Goal: Navigation & Orientation: Find specific page/section

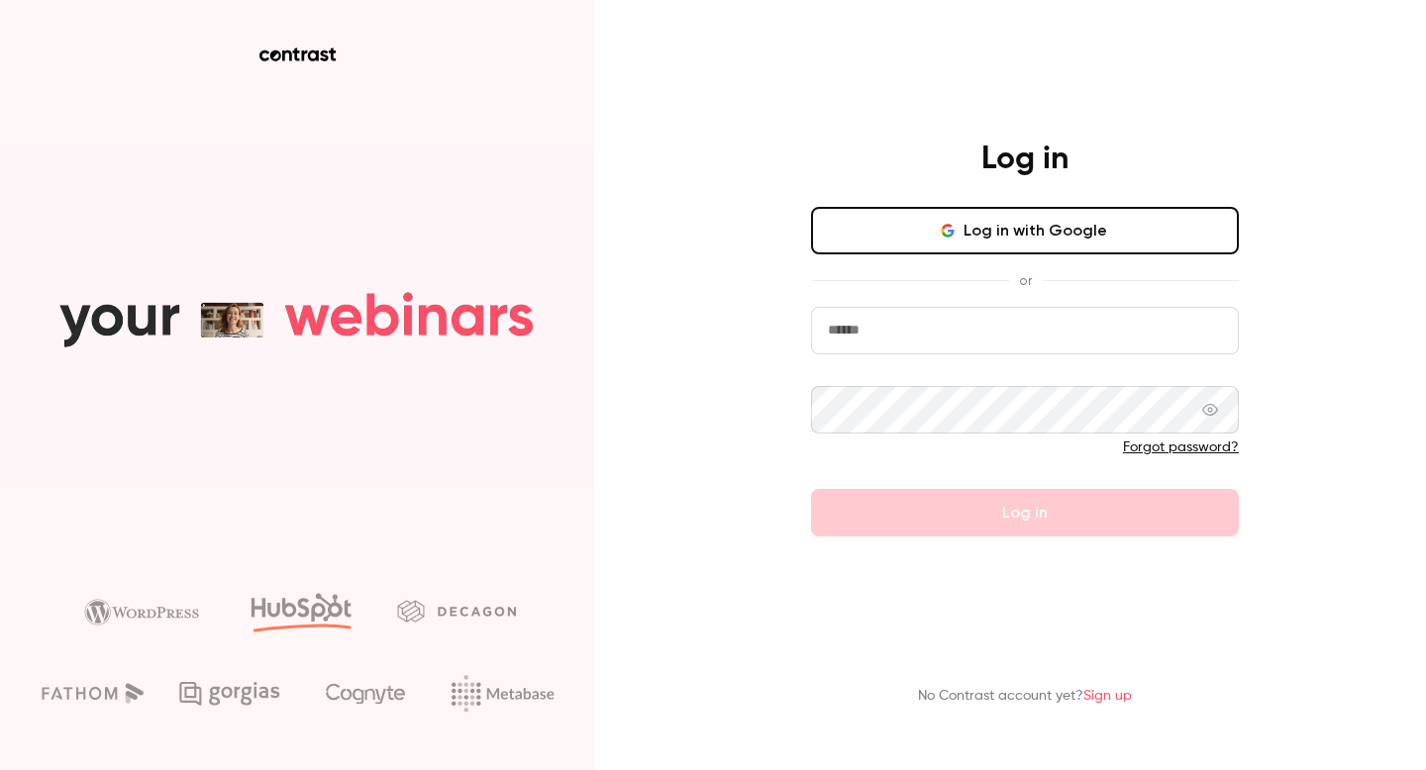
click at [909, 353] on form "Forgot password? Log in" at bounding box center [1025, 422] width 428 height 230
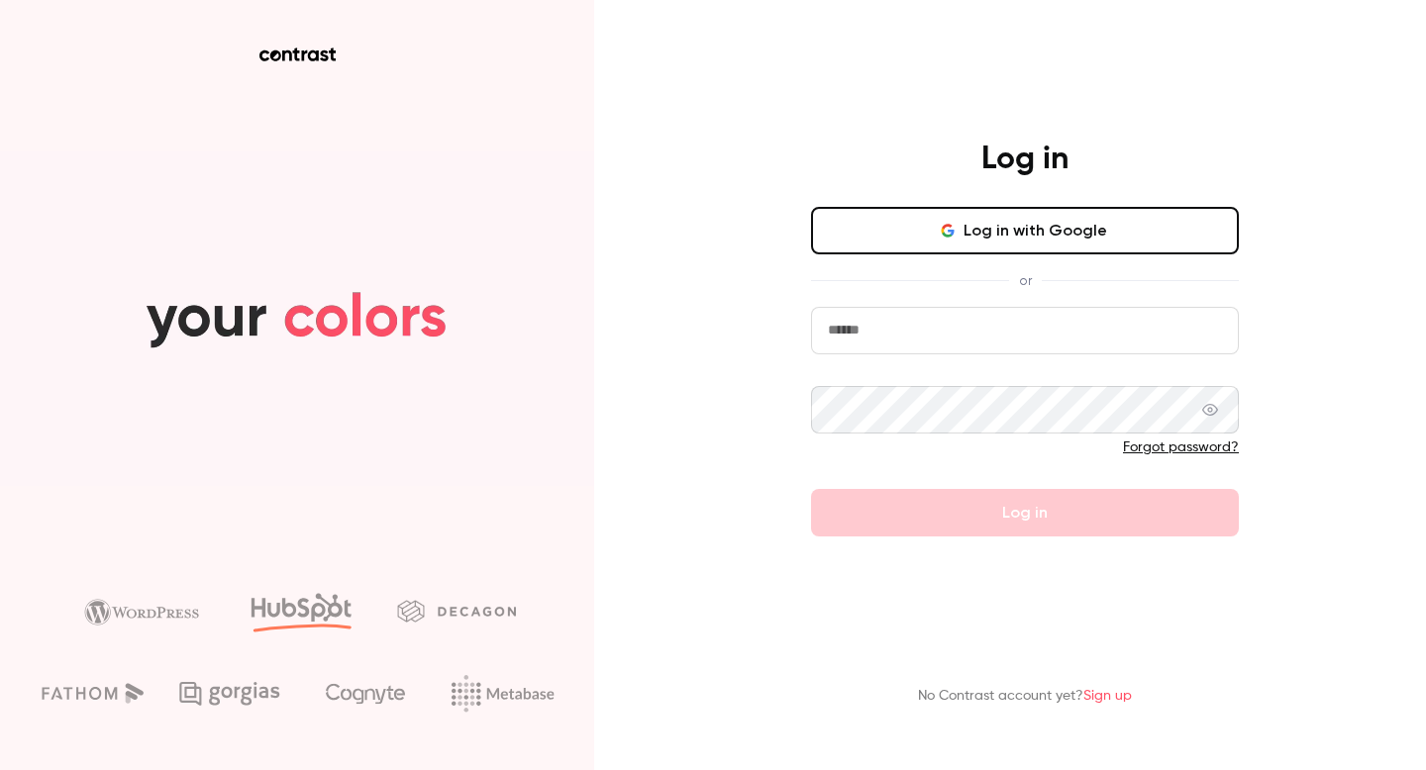
click at [902, 337] on input "email" at bounding box center [1025, 331] width 428 height 48
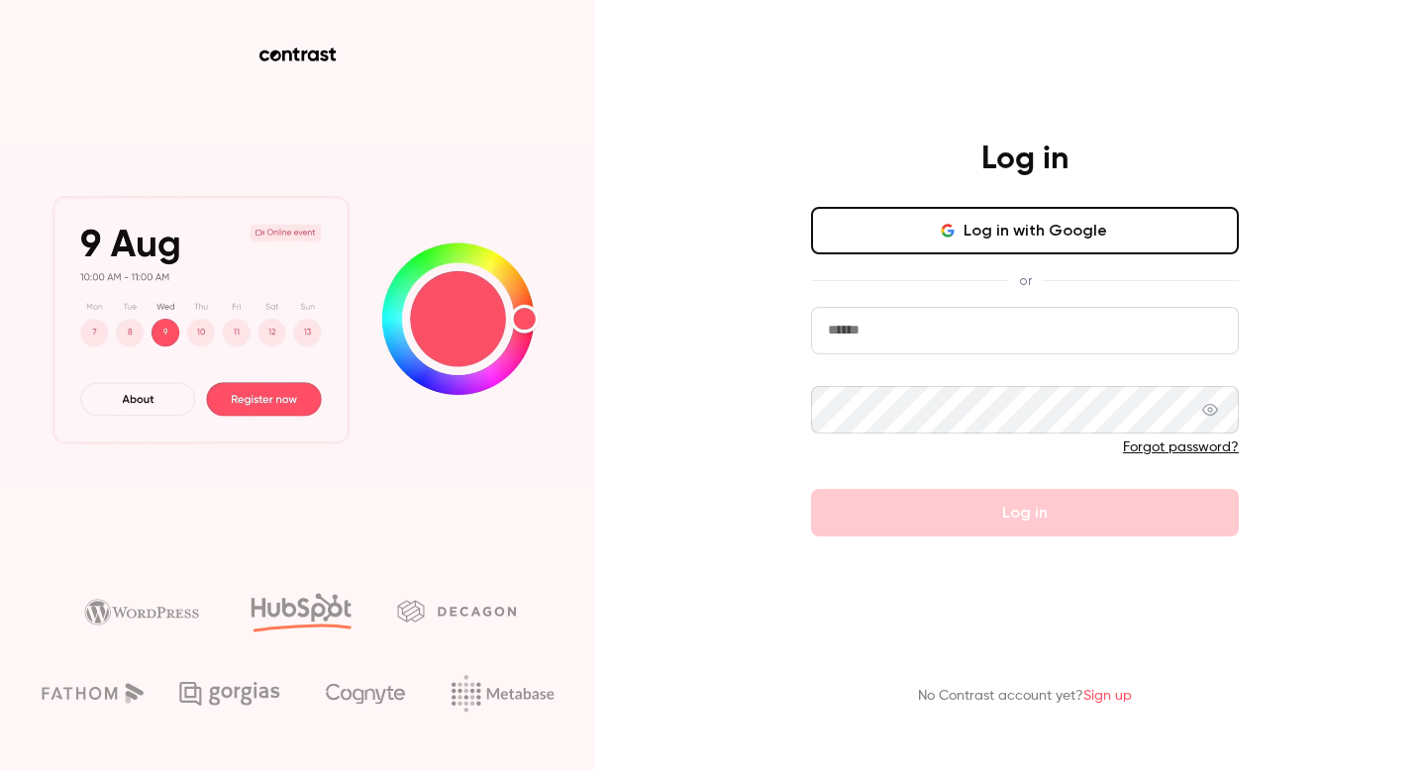
click at [902, 337] on input "email" at bounding box center [1025, 331] width 428 height 48
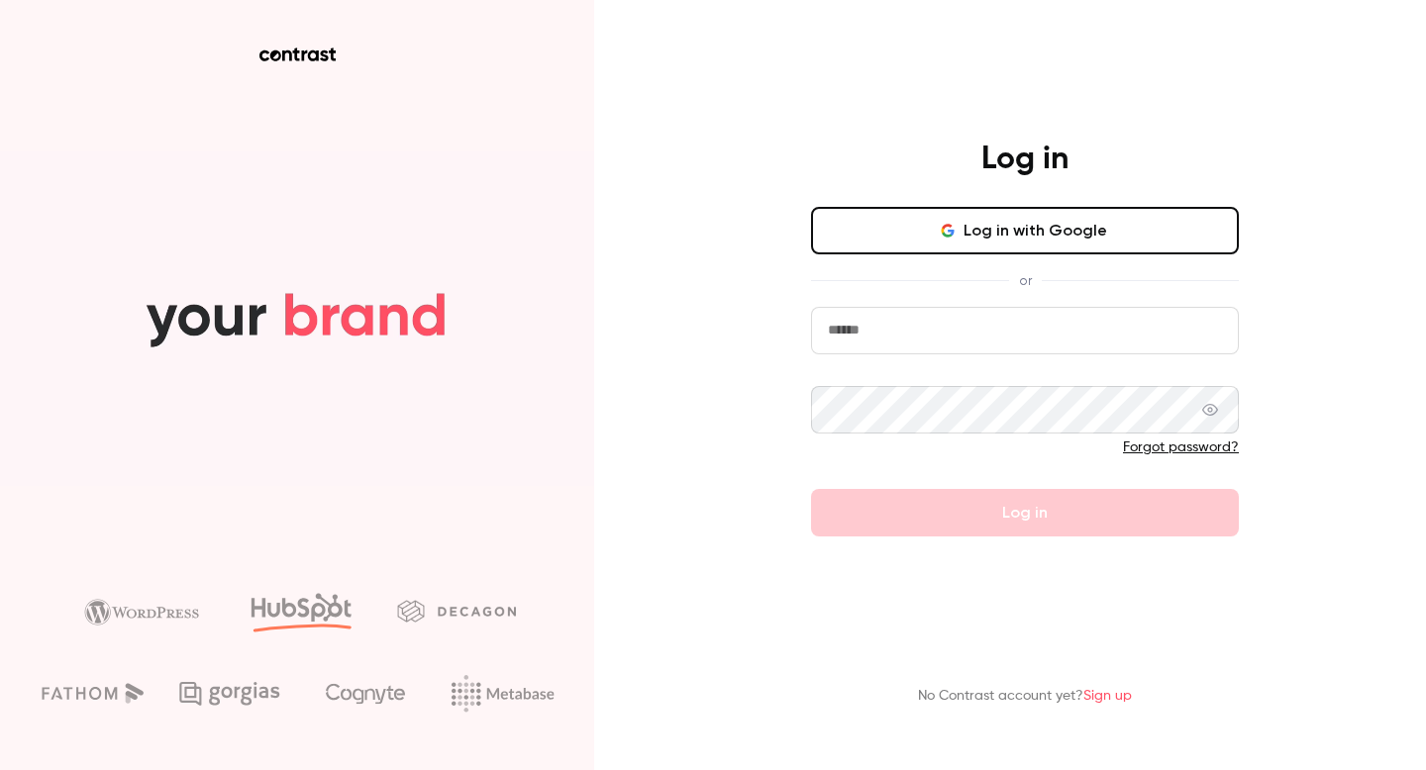
click at [886, 337] on input "email" at bounding box center [1025, 331] width 428 height 48
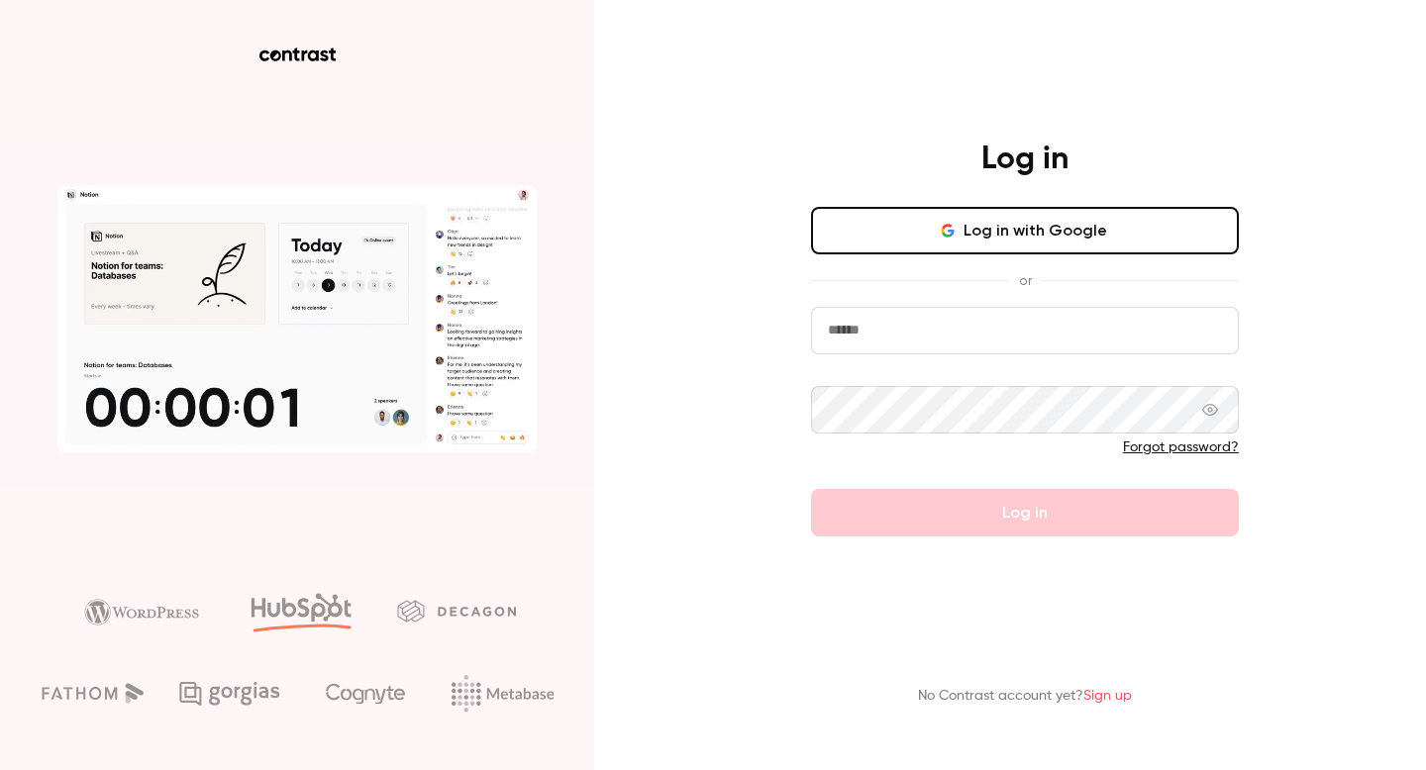
click at [0, 769] on com-1password-button at bounding box center [0, 770] width 0 height 0
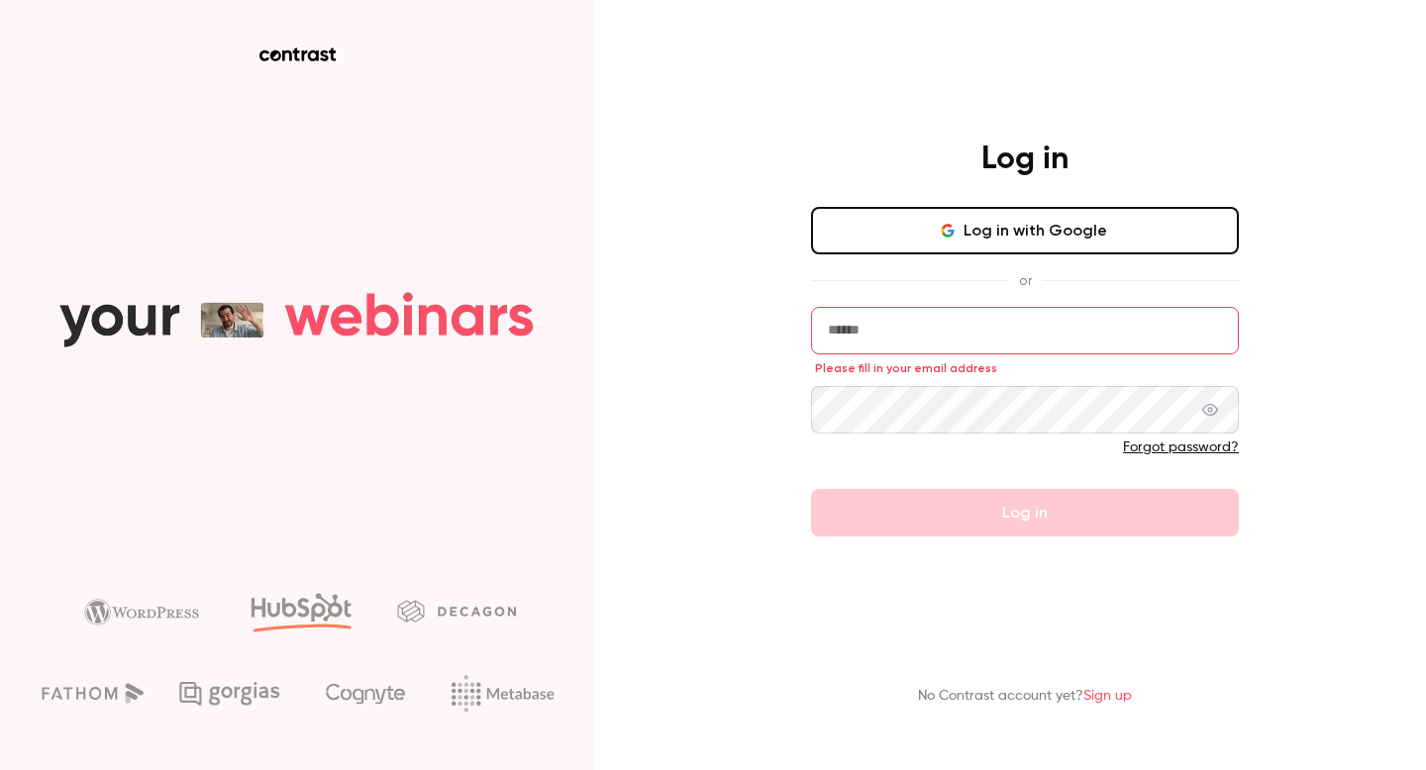
type input "**********"
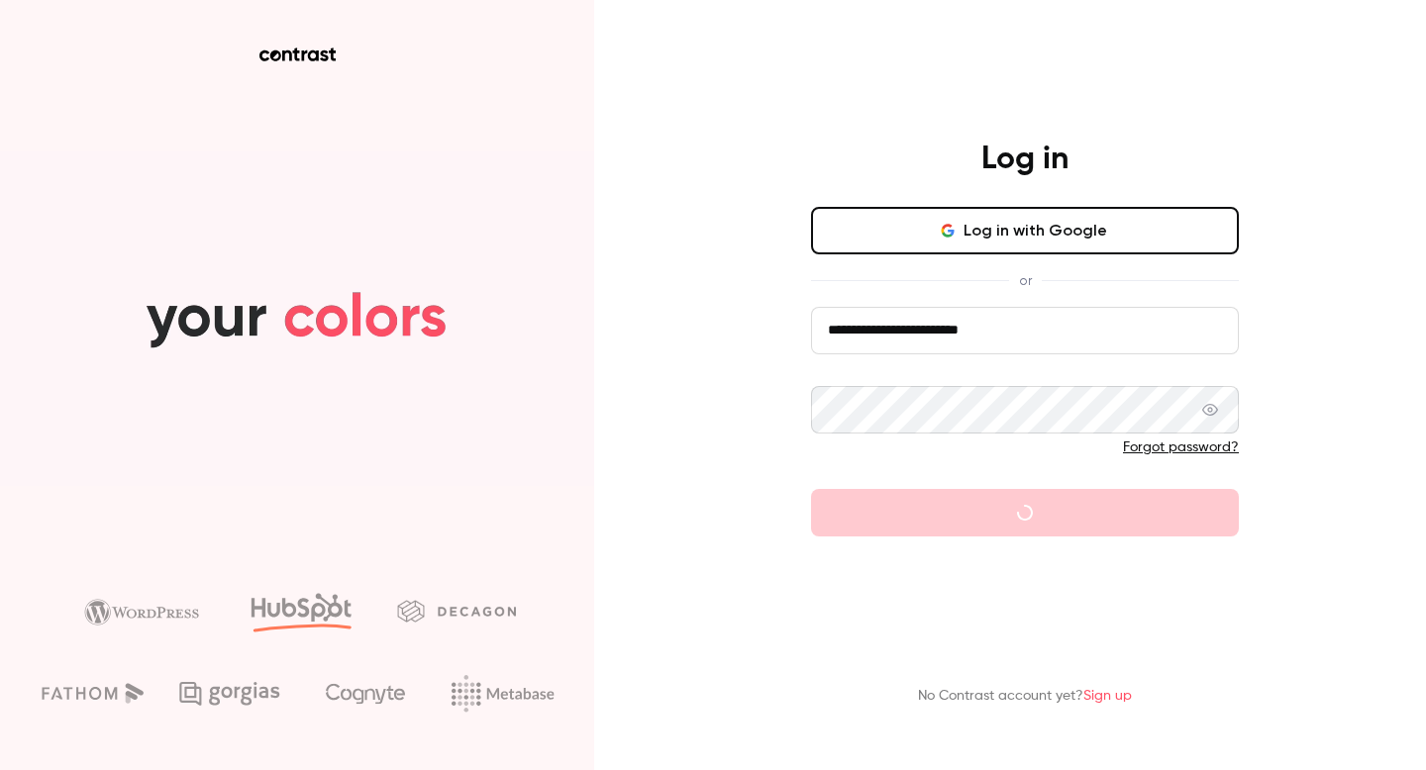
click at [1019, 514] on form "**********" at bounding box center [1025, 422] width 428 height 230
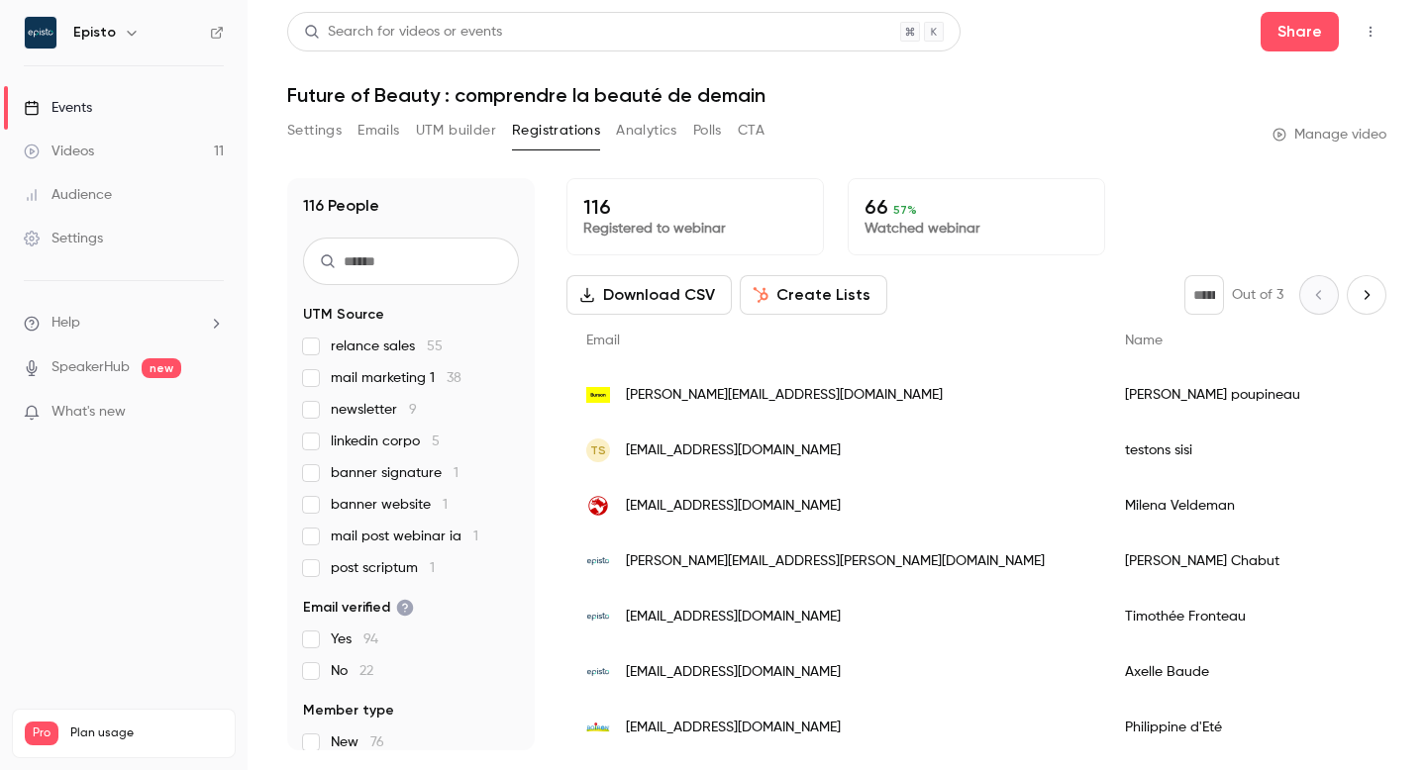
click at [123, 125] on link "Events" at bounding box center [124, 108] width 248 height 44
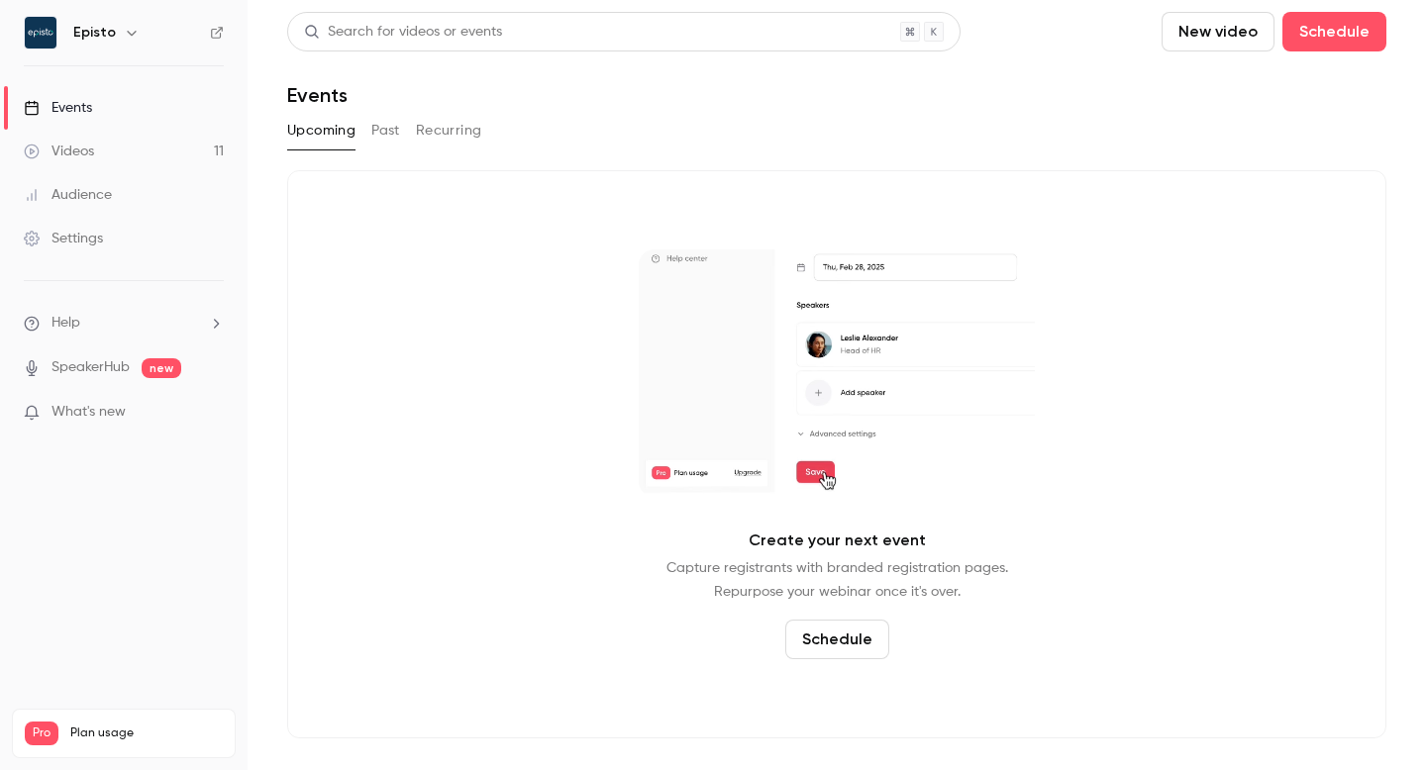
click at [380, 137] on button "Past" at bounding box center [385, 131] width 29 height 32
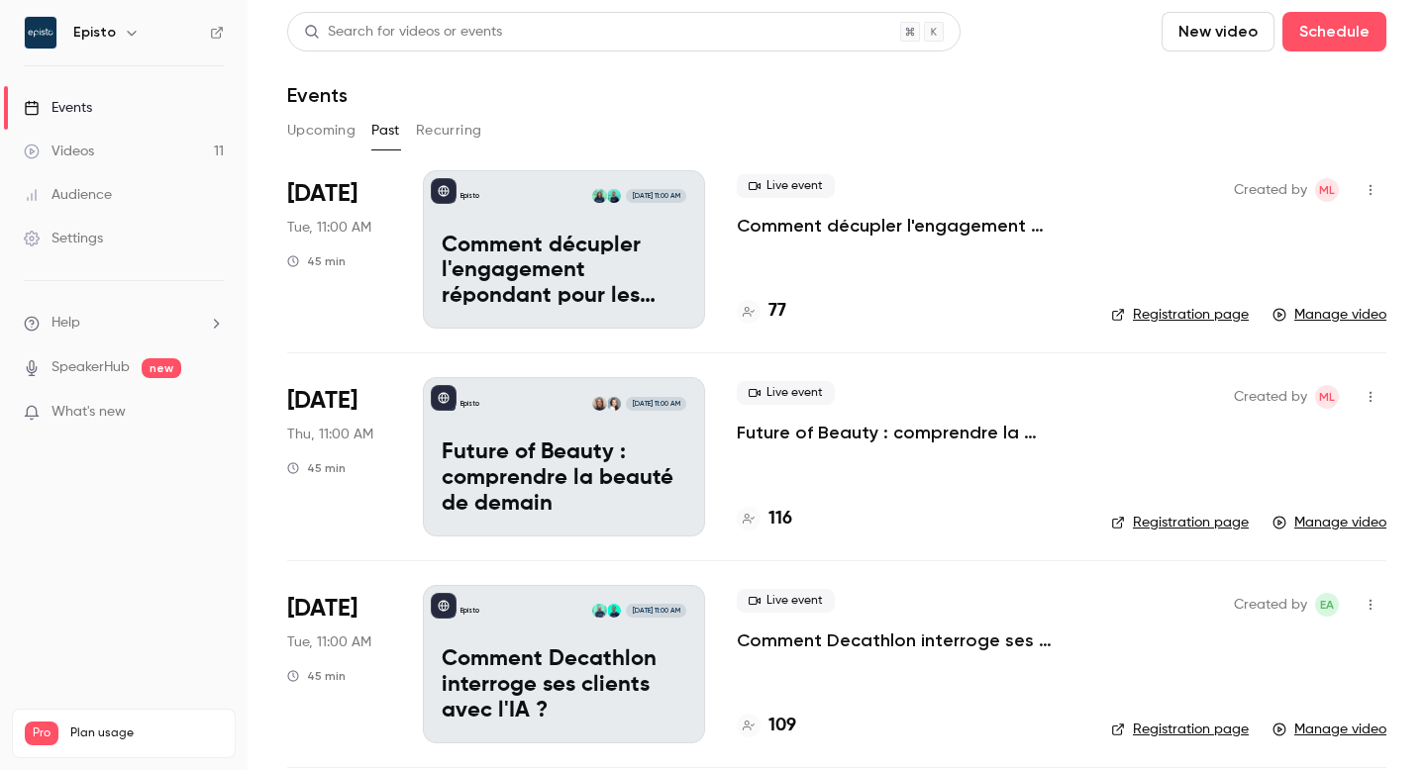
click at [547, 268] on p "Comment décupler l'engagement répondant pour les études banques & assurances" at bounding box center [564, 272] width 245 height 76
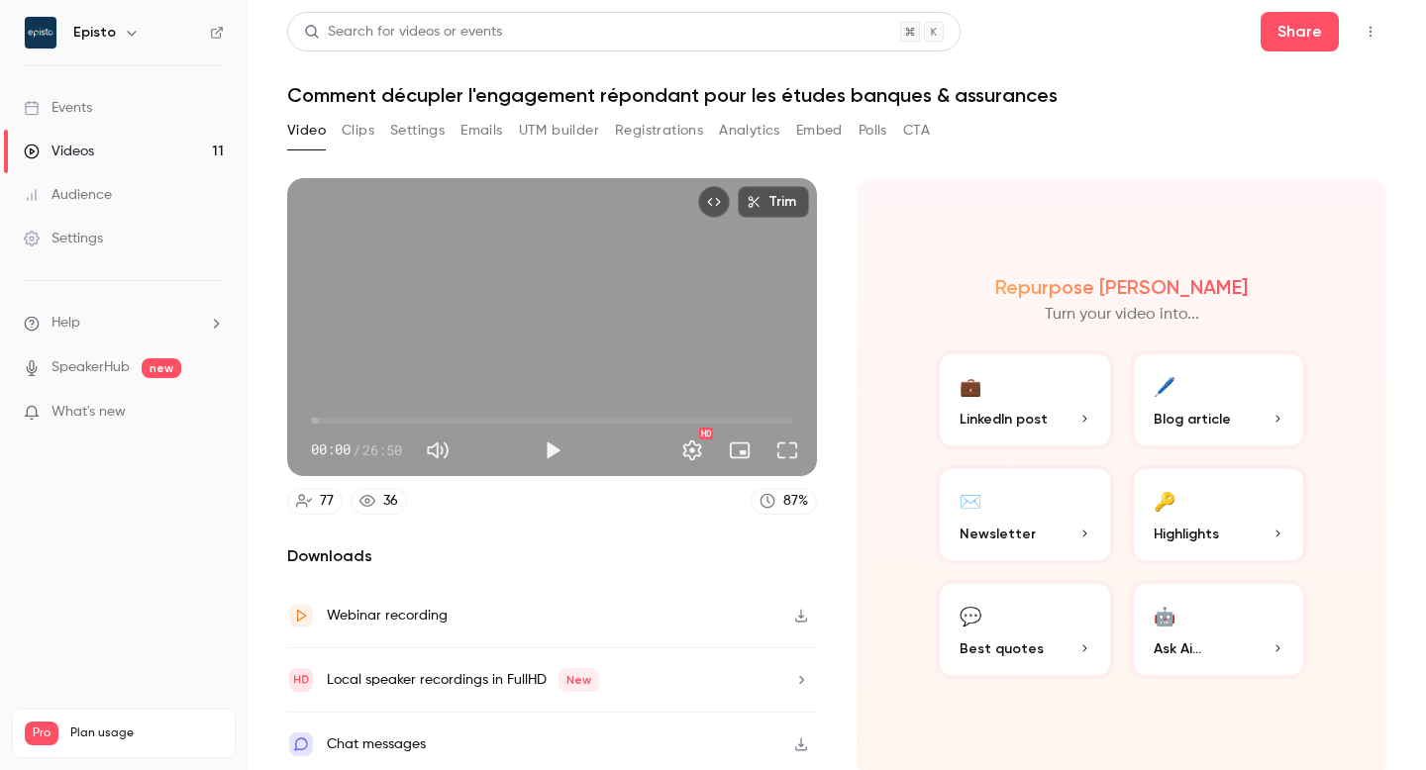
scroll to position [6, 0]
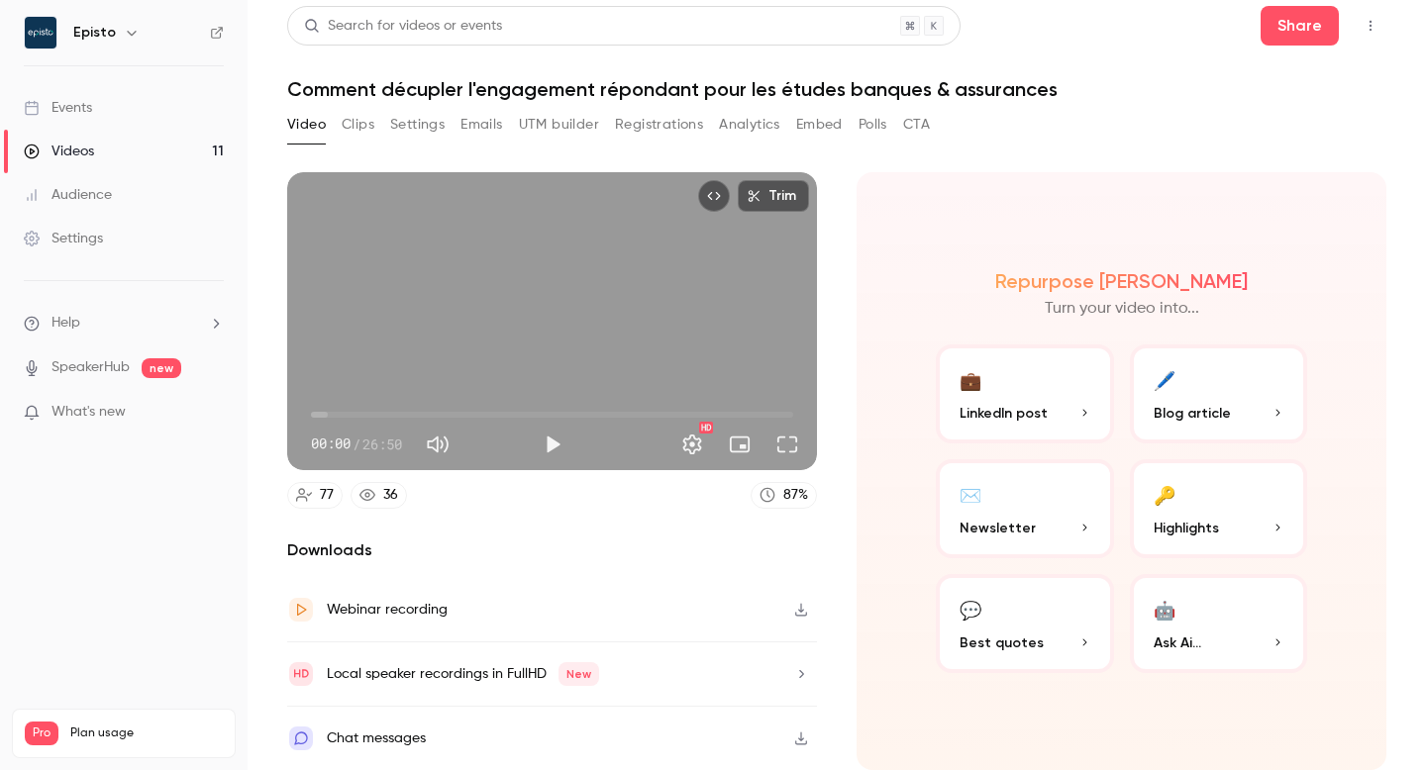
click at [111, 103] on link "Events" at bounding box center [124, 108] width 248 height 44
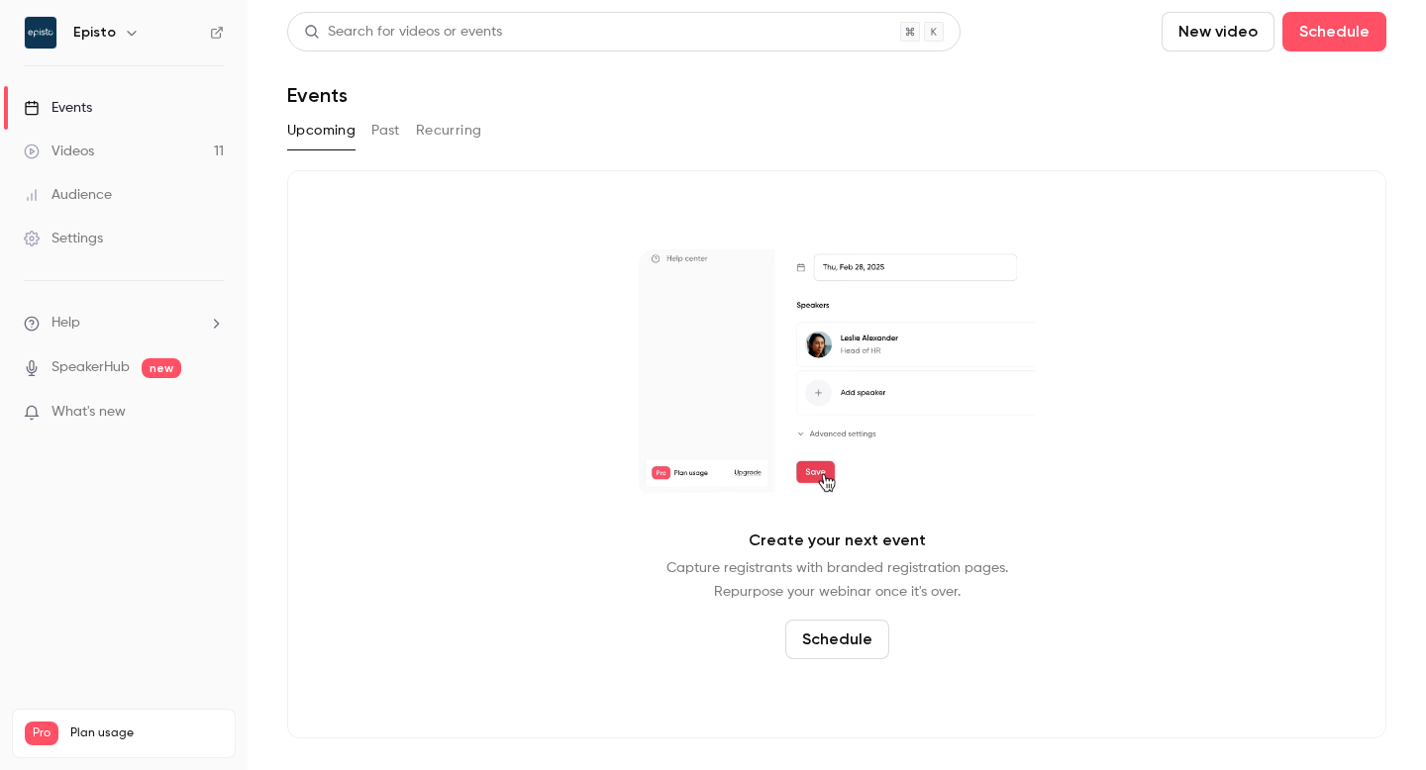
click at [387, 132] on button "Past" at bounding box center [385, 131] width 29 height 32
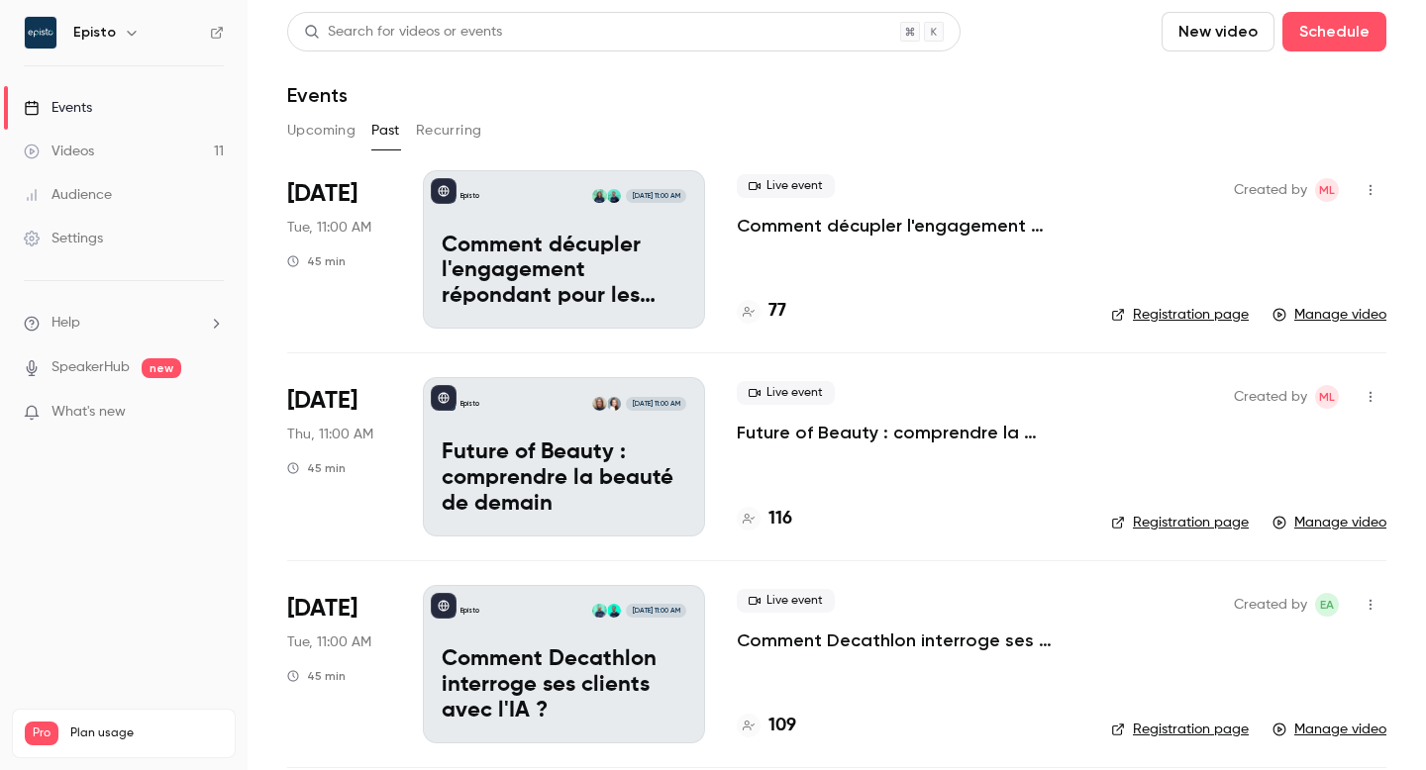
click at [1200, 313] on link "Registration page" at bounding box center [1180, 315] width 138 height 20
click at [1178, 521] on link "Registration page" at bounding box center [1180, 523] width 138 height 20
